Goal: Task Accomplishment & Management: Complete application form

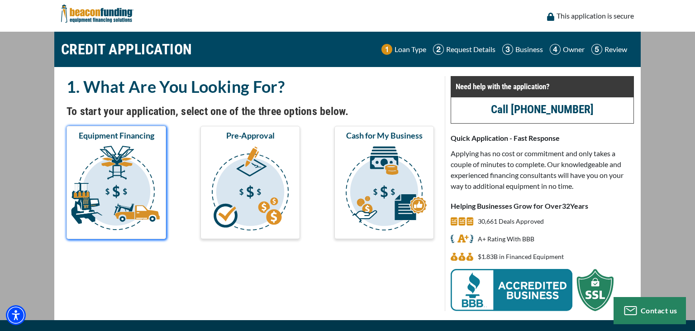
click at [104, 198] on img "submit" at bounding box center [116, 189] width 96 height 91
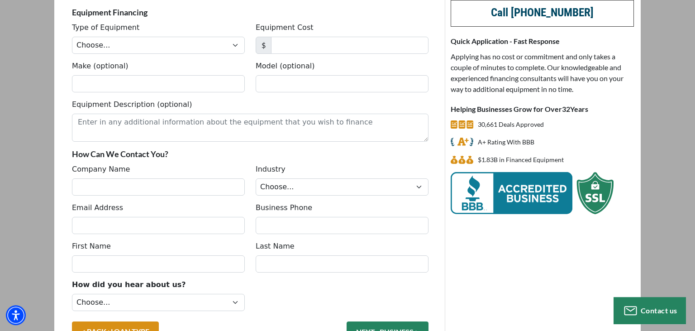
scroll to position [97, 0]
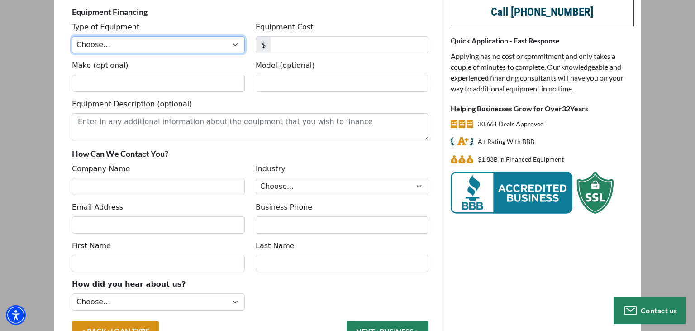
click at [72, 36] on select "Choose... Backhoe Boom/Bucket Truck Chipper Commercial Mower Crane DTG/DTF Prin…" at bounding box center [158, 44] width 173 height 17
select select "5"
click option "Tow Truck" at bounding box center [0, 0] width 0 height 0
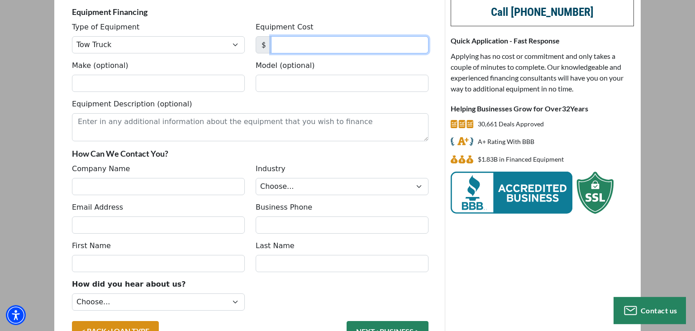
click at [323, 46] on input "Equipment Cost" at bounding box center [349, 44] width 157 height 17
type input "70,000"
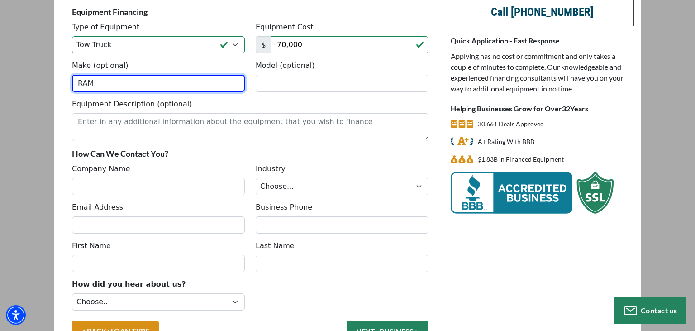
type input "RAM"
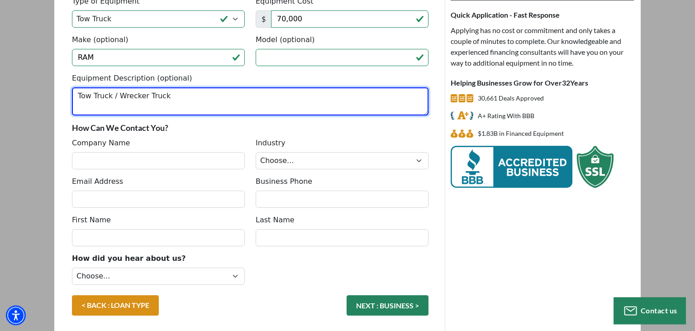
scroll to position [125, 0]
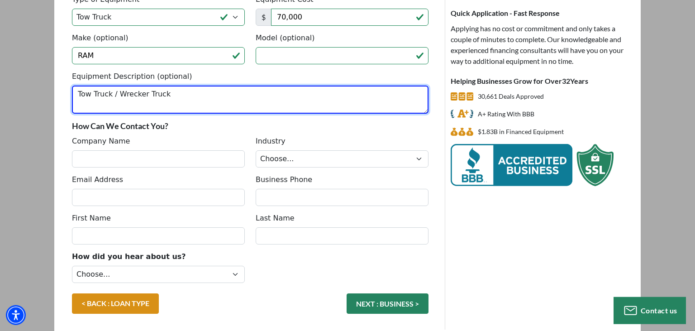
type textarea "Tow Truck / Wrecker Truck"
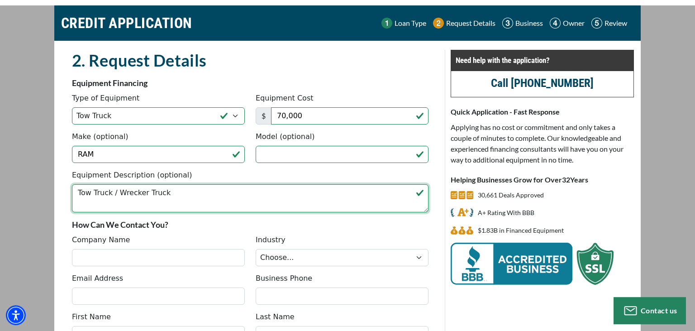
scroll to position [27, 0]
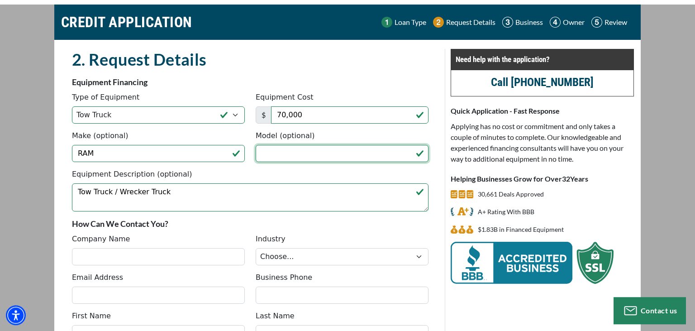
click at [412, 151] on input "Model (optional)" at bounding box center [342, 153] width 173 height 17
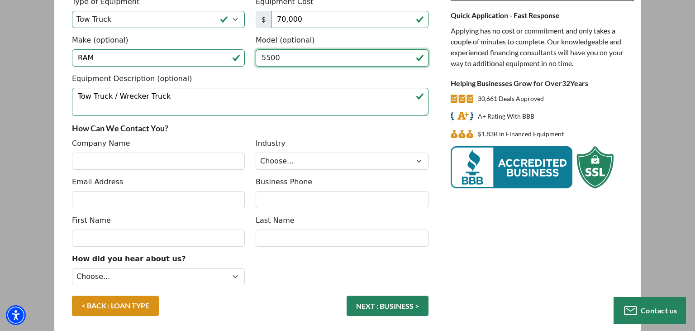
scroll to position [123, 0]
type input "5500"
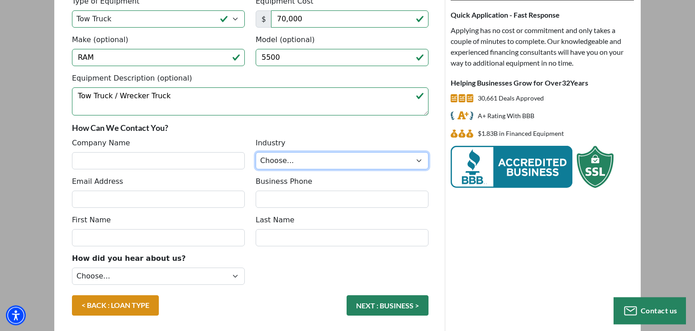
click at [256, 152] on select "Choose... Towing Landscape/Hardscape Decorated Apparel Septic Light Constructio…" at bounding box center [342, 160] width 173 height 17
select select "1"
click option "Towing" at bounding box center [0, 0] width 0 height 0
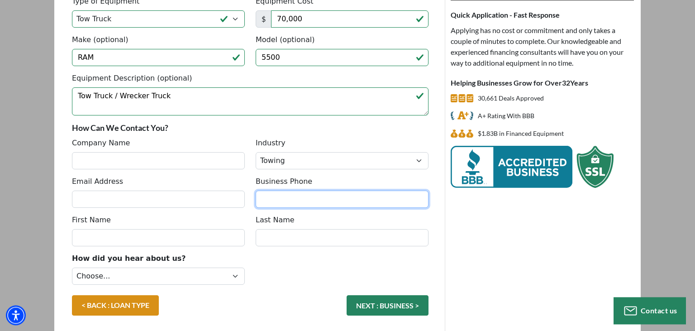
click at [343, 199] on input "Business Phone" at bounding box center [342, 199] width 173 height 17
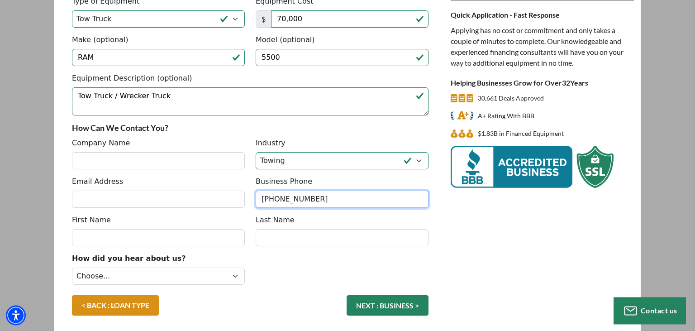
type input "(678) 592-4869"
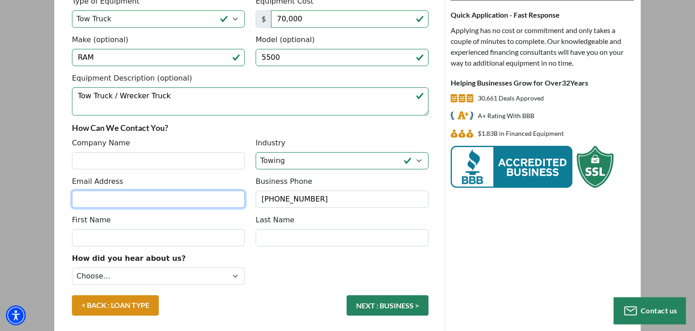
click at [179, 200] on input "Email Address" at bounding box center [158, 199] width 173 height 17
type input "m3raw@yahoo.com"
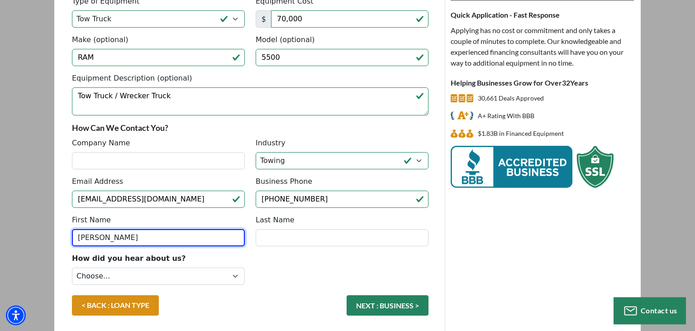
type input "Randall"
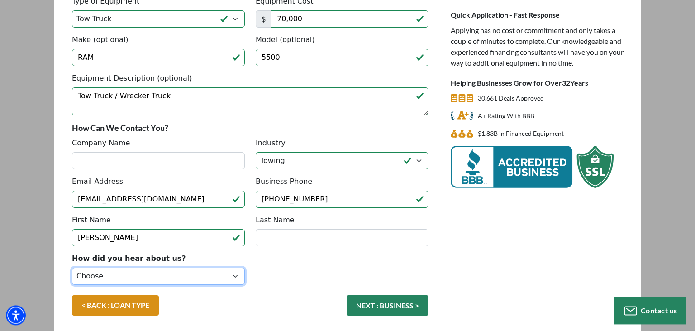
click at [72, 267] on select "Choose... Internet Search Vendor Referral Word of Mouth Client Referral Email E…" at bounding box center [158, 275] width 173 height 17
select select "5"
click option "Internet Search" at bounding box center [0, 0] width 0 height 0
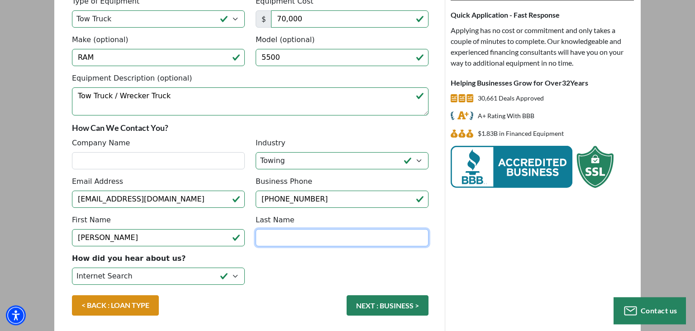
click at [272, 239] on input "Last Name" at bounding box center [342, 237] width 173 height 17
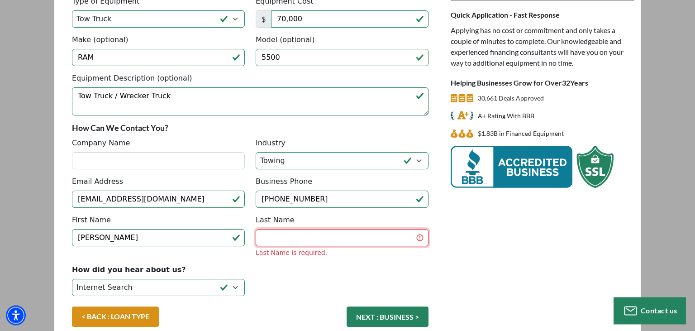
click at [375, 240] on input "Last Name" at bounding box center [342, 237] width 173 height 17
type input "w"
type input "Wilkinson"
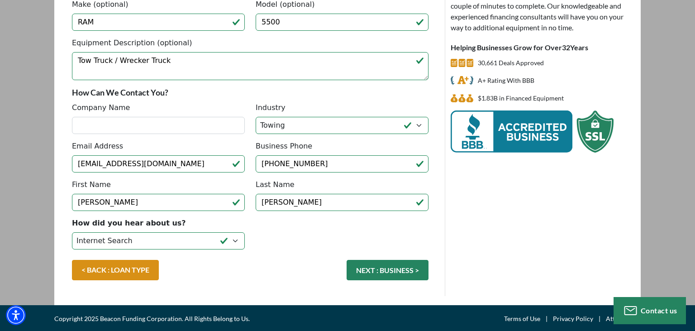
scroll to position [155, 0]
